Goal: Navigation & Orientation: Find specific page/section

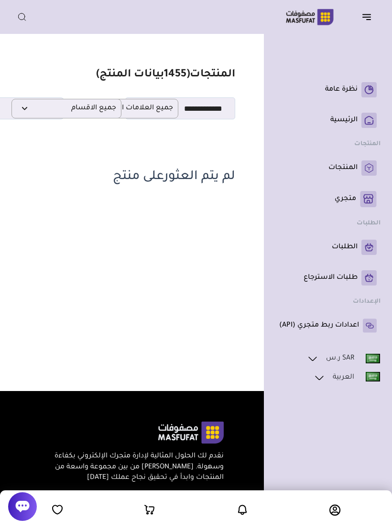
scroll to position [5, 0]
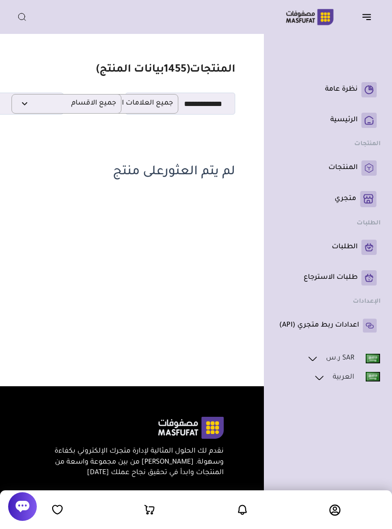
click at [363, 166] on rect at bounding box center [368, 167] width 15 height 15
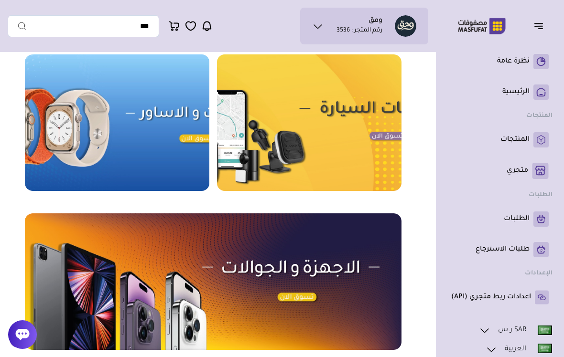
scroll to position [319, 0]
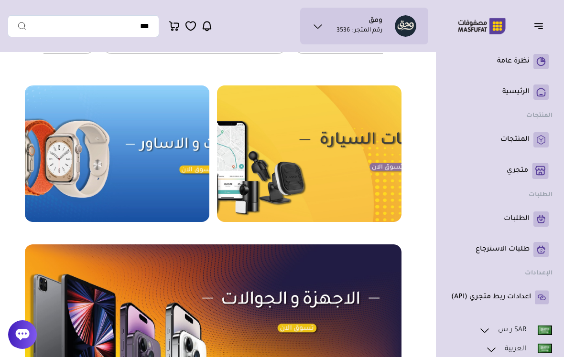
click at [391, 168] on icon at bounding box center [540, 171] width 10 height 10
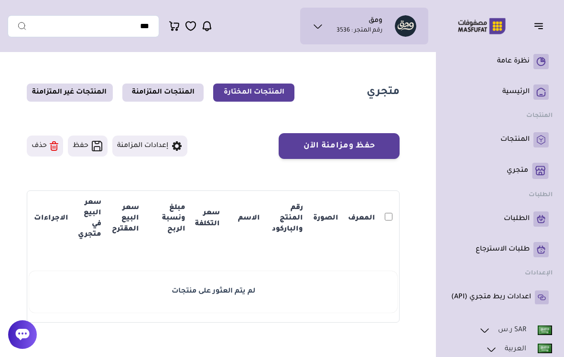
scroll to position [26, 0]
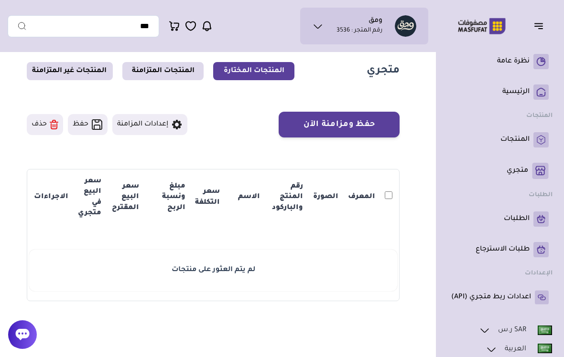
click at [538, 134] on rect at bounding box center [540, 139] width 15 height 15
